Goal: Task Accomplishment & Management: Complete application form

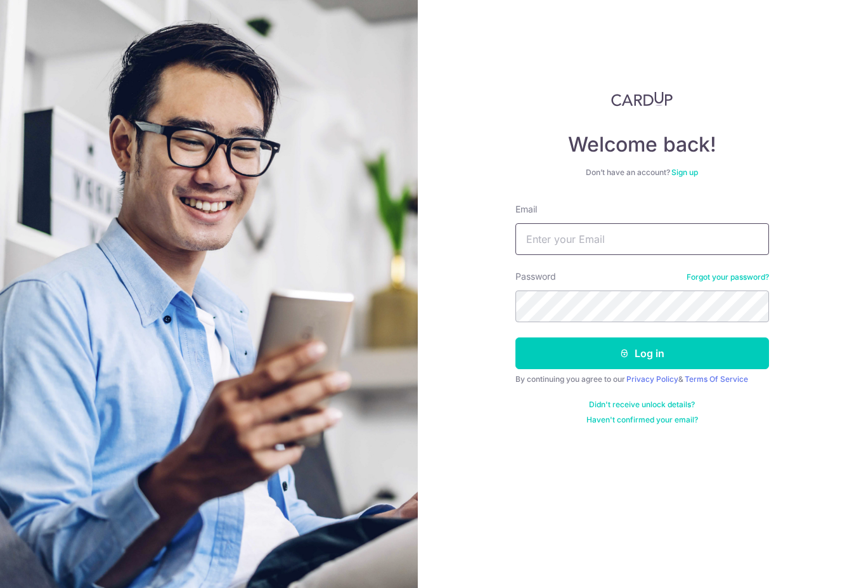
type input "[EMAIL_ADDRESS][DOMAIN_NAME]"
click at [641, 353] on button "Log in" at bounding box center [642, 353] width 254 height 32
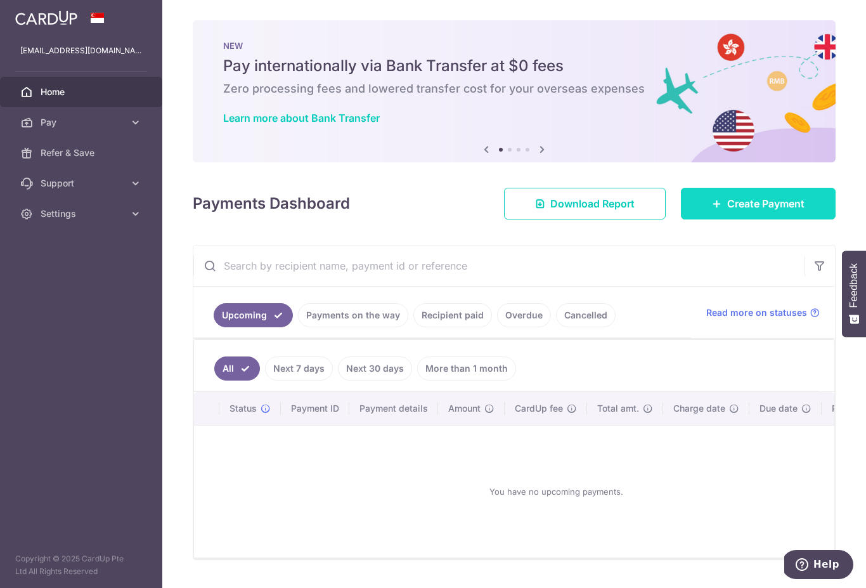
click at [747, 211] on span "Create Payment" at bounding box center [765, 203] width 77 height 15
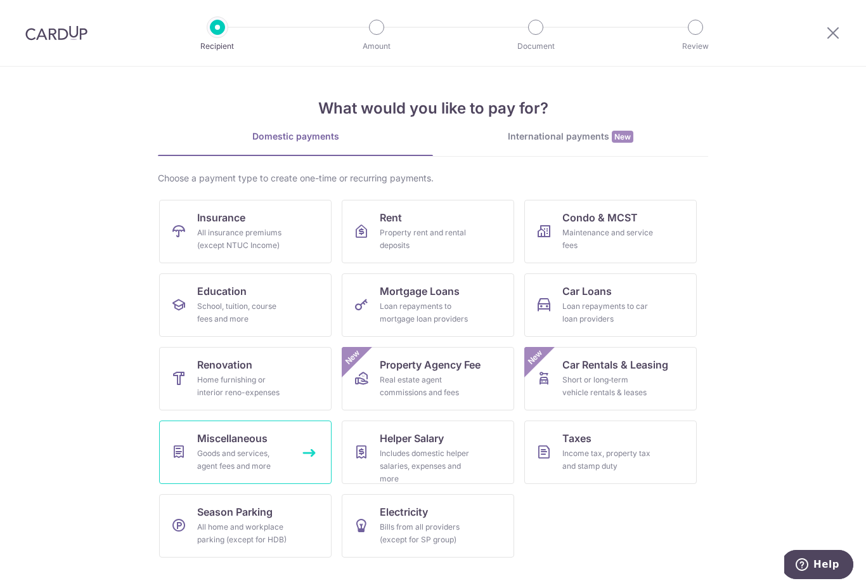
click at [280, 458] on div "Goods and services, agent fees and more" at bounding box center [242, 459] width 91 height 25
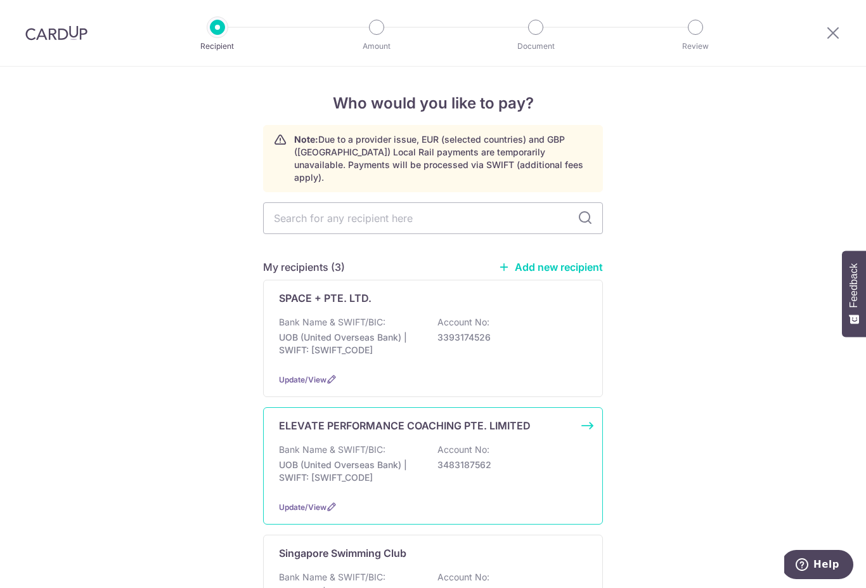
click at [503, 460] on p "3483187562" at bounding box center [508, 464] width 142 height 13
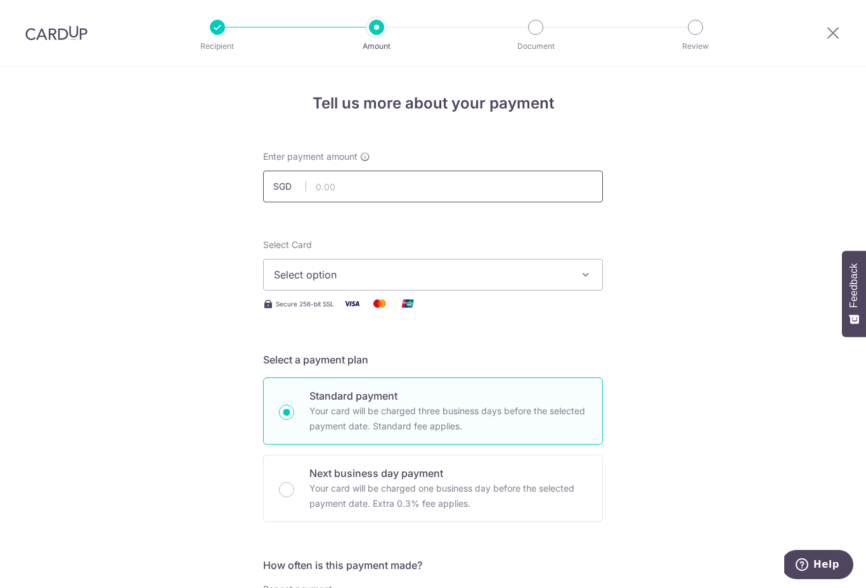
click at [522, 189] on input "text" at bounding box center [433, 186] width 340 height 32
click at [576, 280] on button "Select option" at bounding box center [433, 275] width 340 height 32
type input "295.00"
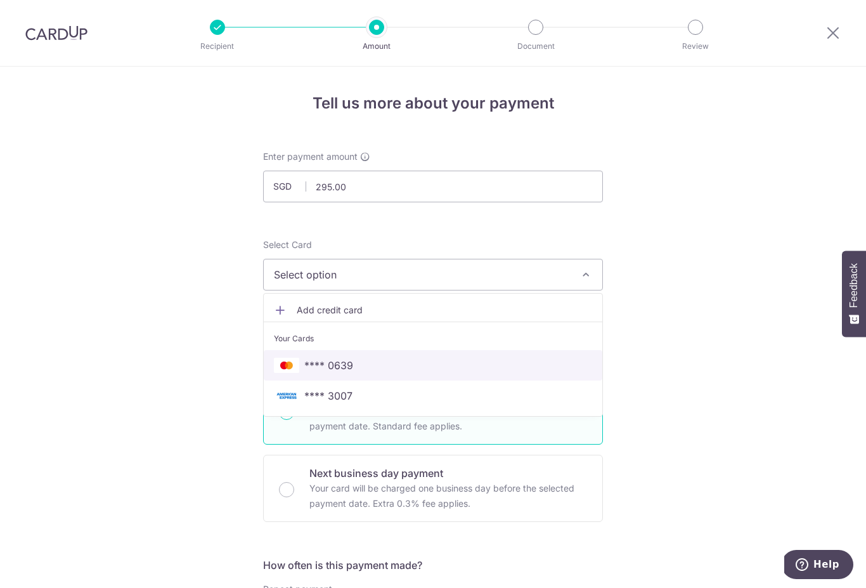
click at [507, 366] on span "**** 0639" at bounding box center [433, 364] width 318 height 15
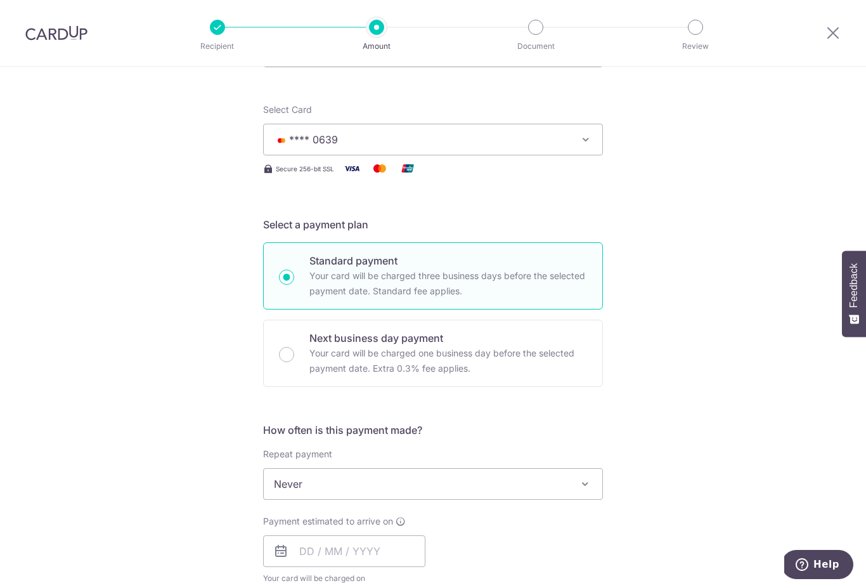
scroll to position [241, 0]
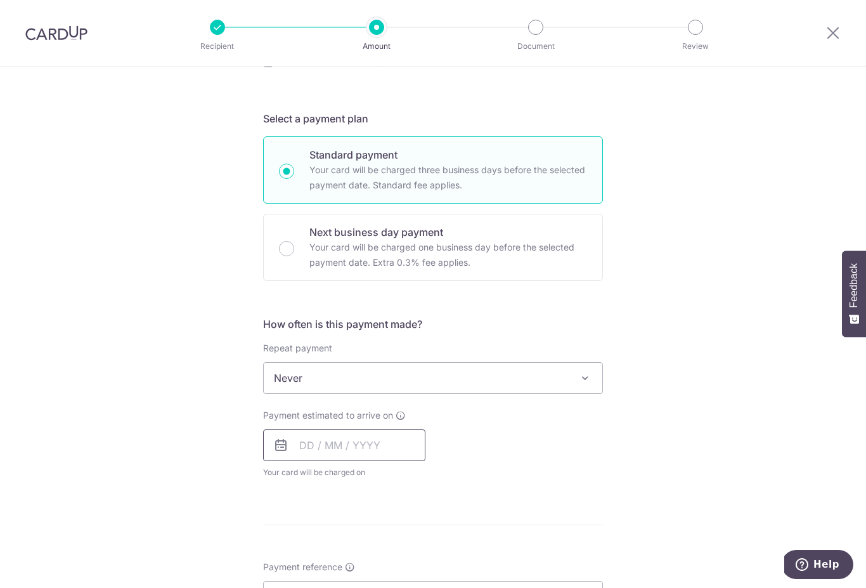
click at [400, 454] on input "text" at bounding box center [344, 445] width 162 height 32
click at [420, 536] on link "5" at bounding box center [416, 535] width 20 height 20
type input "[DATE]"
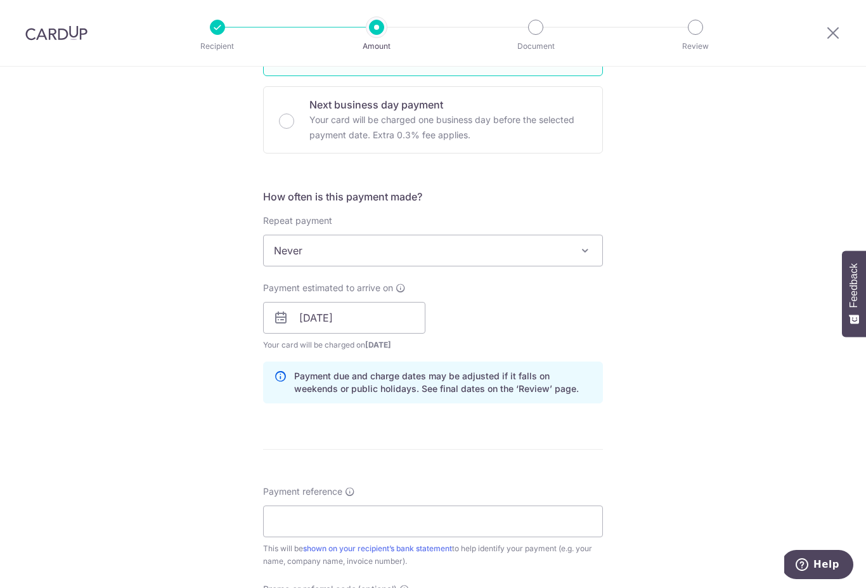
scroll to position [452, 0]
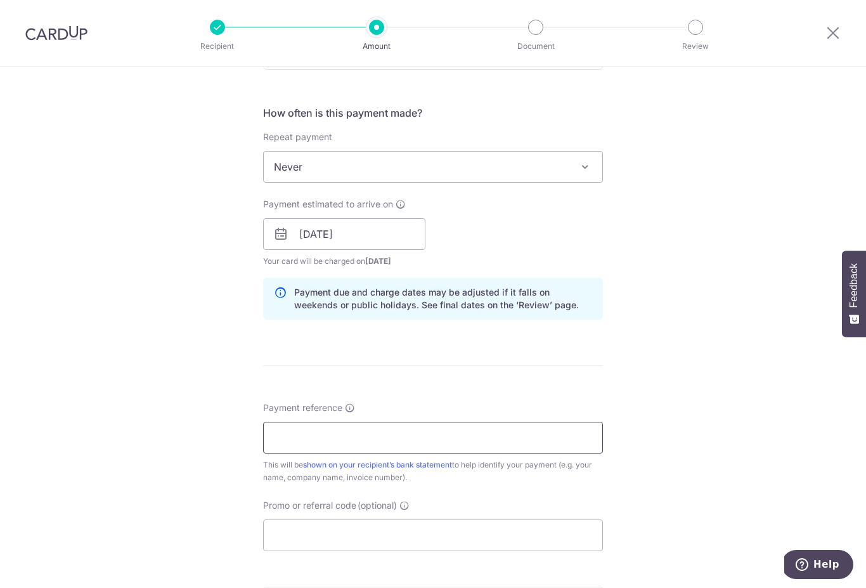
click at [526, 442] on input "Payment reference" at bounding box center [433, 437] width 340 height 32
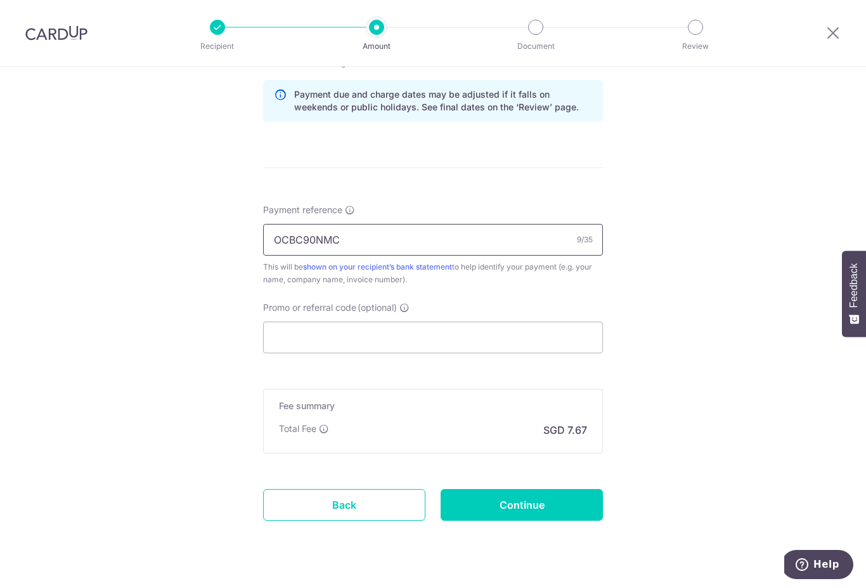
scroll to position [648, 0]
type input "O"
click at [529, 337] on input "Promo or referral code (optional)" at bounding box center [433, 339] width 340 height 32
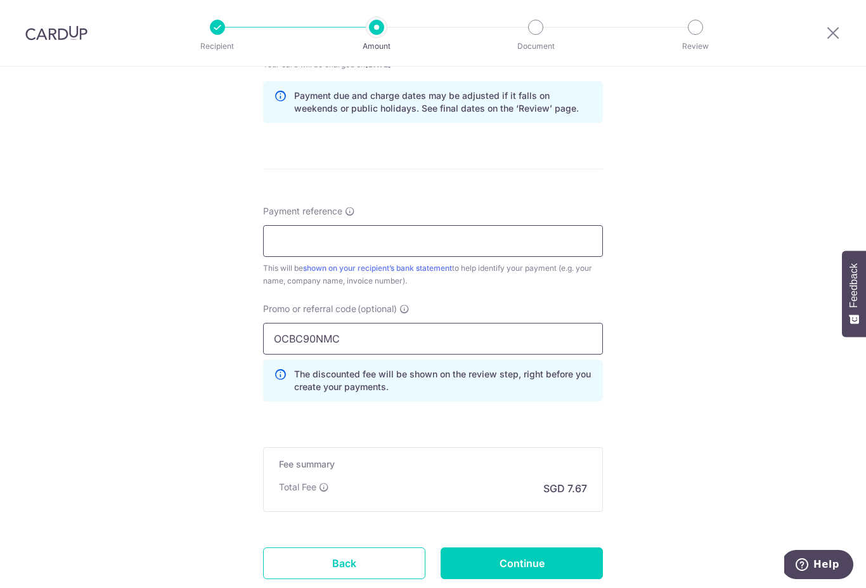
type input "OCBC90NMC"
click at [520, 246] on input "Payment reference" at bounding box center [433, 241] width 340 height 32
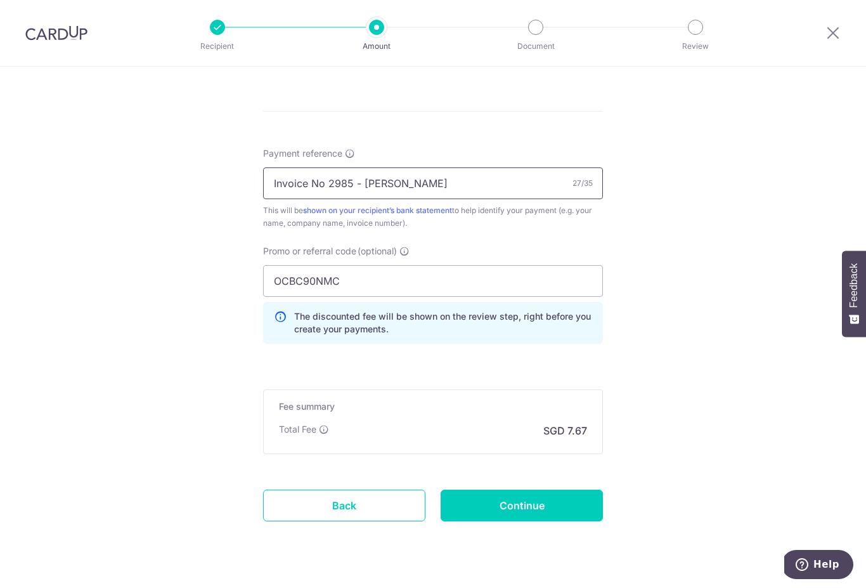
scroll to position [705, 0]
type input "Invoice No 2985 - [PERSON_NAME]"
click at [566, 514] on input "Continue" at bounding box center [521, 506] width 162 height 32
type input "Create Schedule"
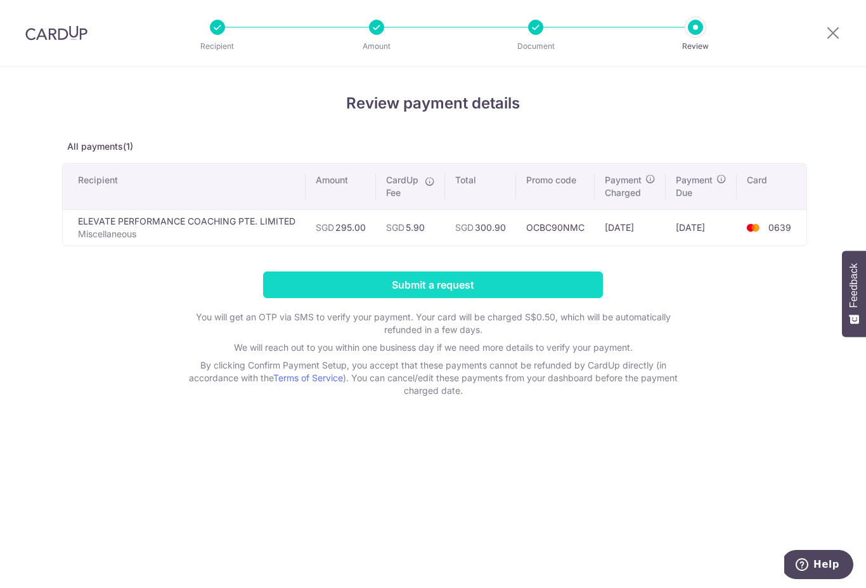
click at [537, 279] on input "Submit a request" at bounding box center [433, 284] width 340 height 27
